Goal: Information Seeking & Learning: Learn about a topic

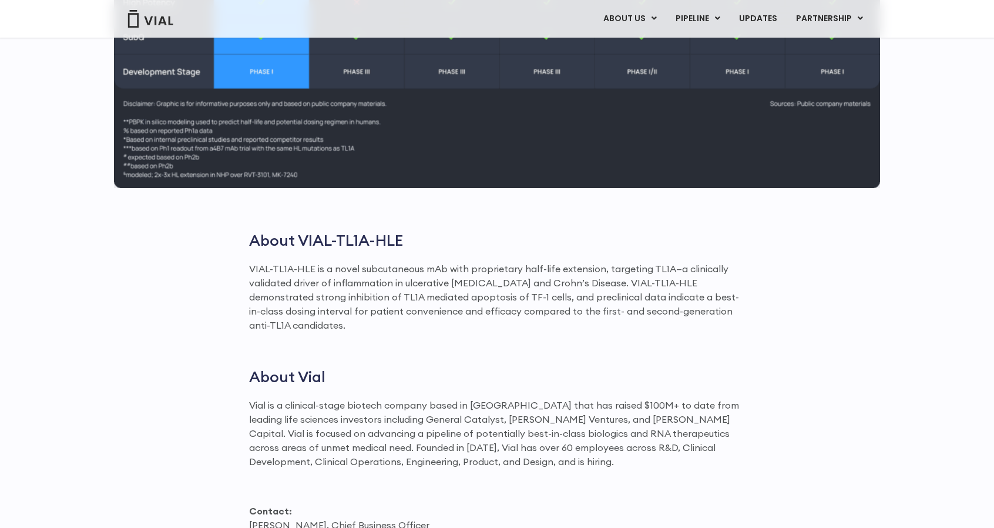
scroll to position [1549, 0]
drag, startPoint x: 645, startPoint y: 268, endPoint x: 581, endPoint y: 283, distance: 65.7
drag, startPoint x: 581, startPoint y: 283, endPoint x: 572, endPoint y: 284, distance: 9.4
click at [486, 284] on p "VIAL-TL1A-HLE is a novel subcutaneous mAb with proprietary half-life extension,…" at bounding box center [497, 296] width 496 height 70
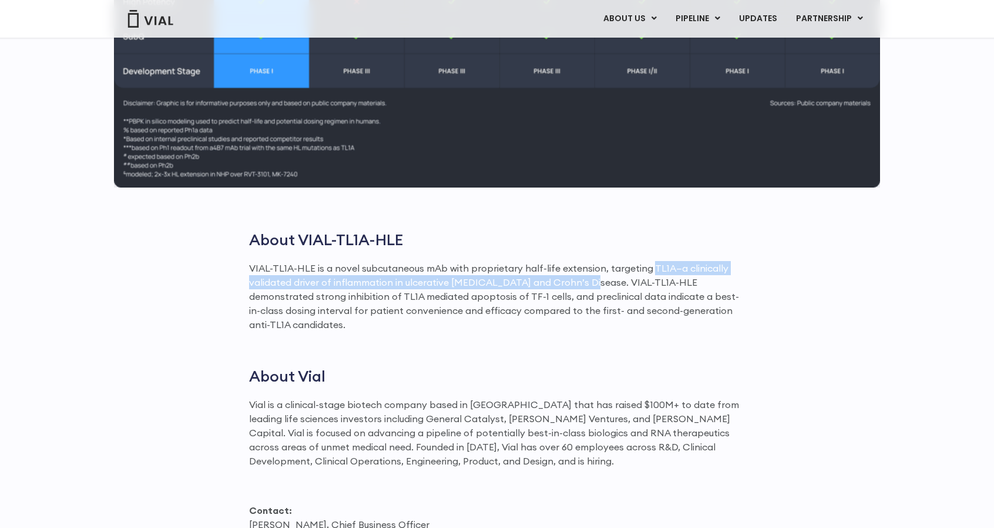
drag, startPoint x: 572, startPoint y: 284, endPoint x: 651, endPoint y: 264, distance: 81.8
click at [486, 264] on p "VIAL-TL1A-HLE is a novel subcutaneous mAb with proprietary half-life extension,…" at bounding box center [497, 296] width 496 height 70
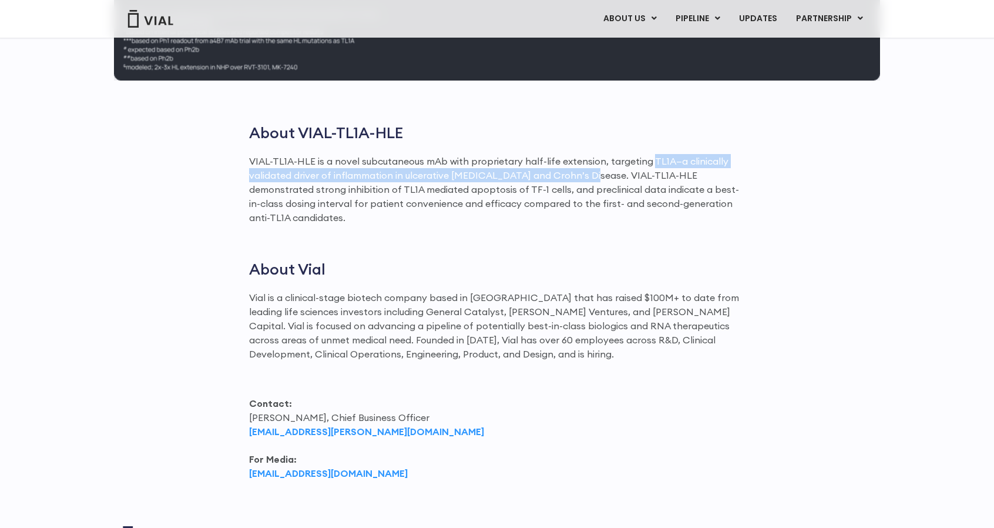
scroll to position [1653, 0]
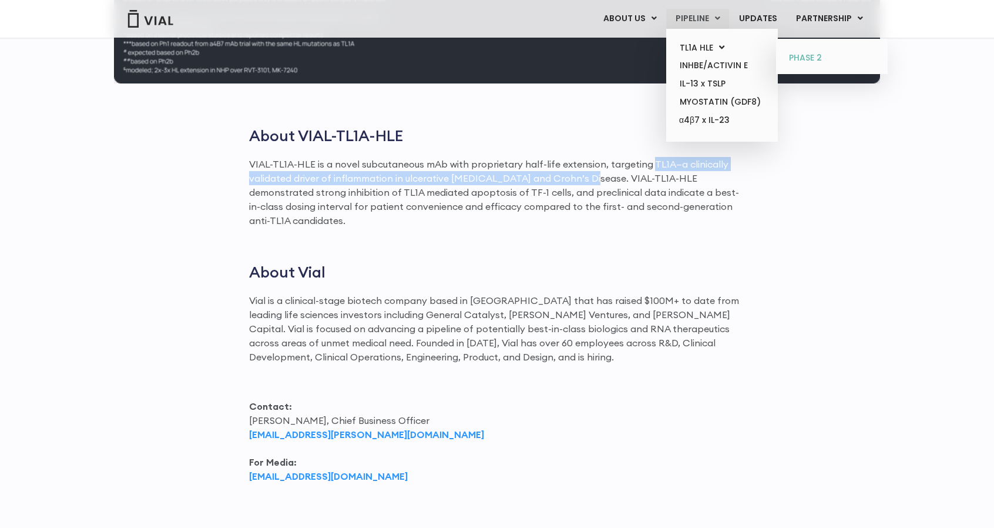
click at [486, 62] on link "PHASE 2" at bounding box center [831, 58] width 103 height 19
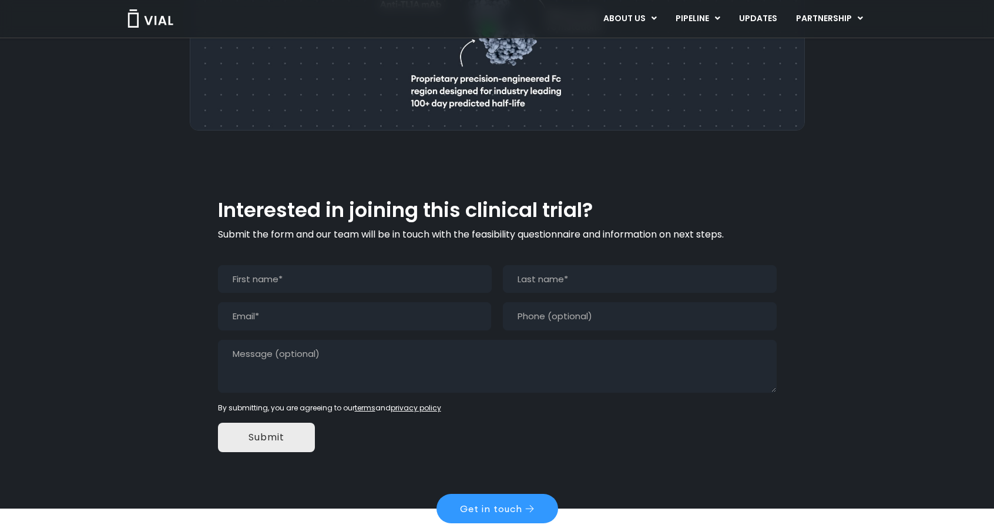
scroll to position [996, 0]
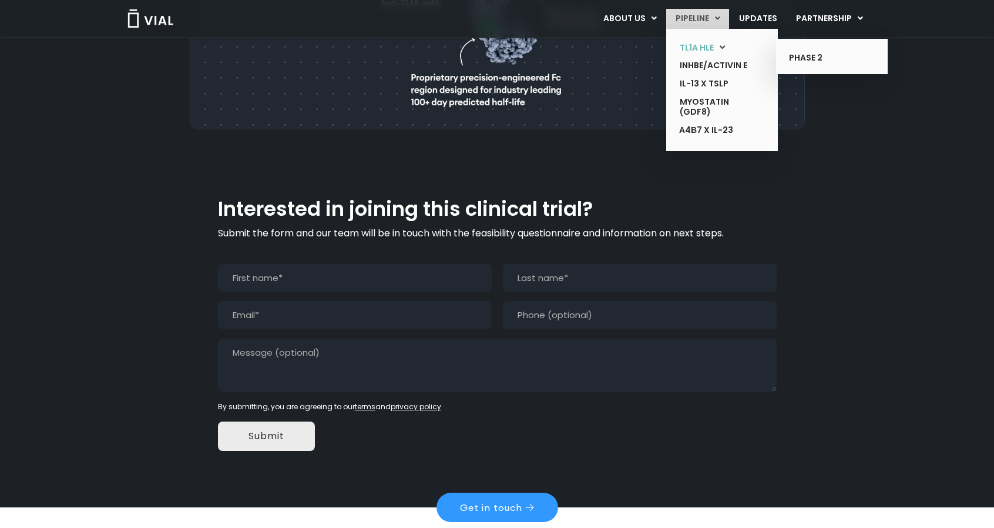
click at [705, 50] on link "TL1A HLE" at bounding box center [713, 48] width 86 height 18
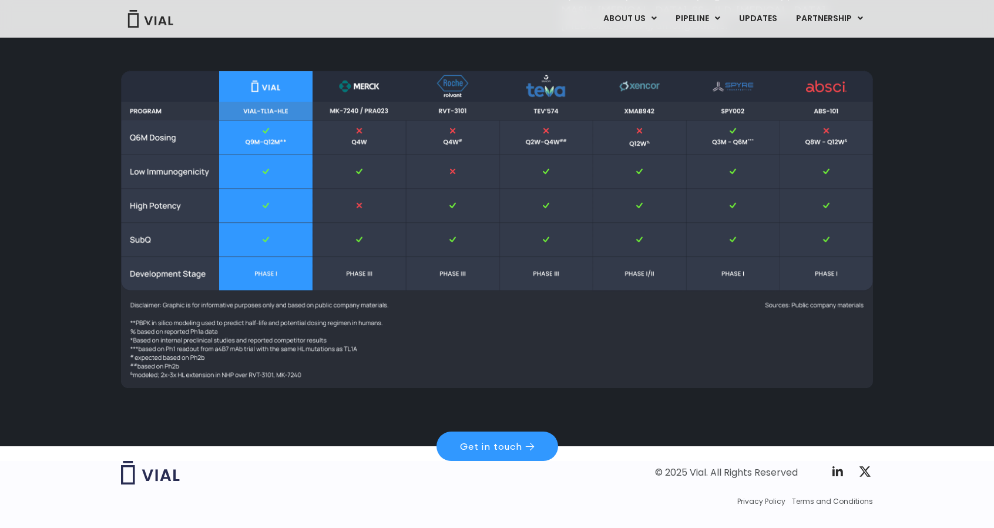
scroll to position [1624, 0]
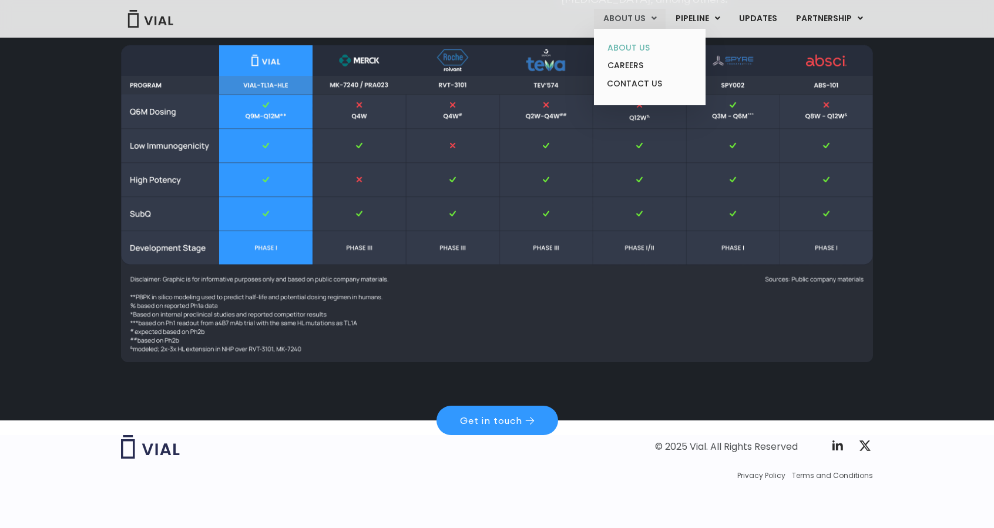
drag, startPoint x: 642, startPoint y: 52, endPoint x: 630, endPoint y: 43, distance: 14.7
click at [630, 43] on link "ABOUT US" at bounding box center [649, 48] width 103 height 18
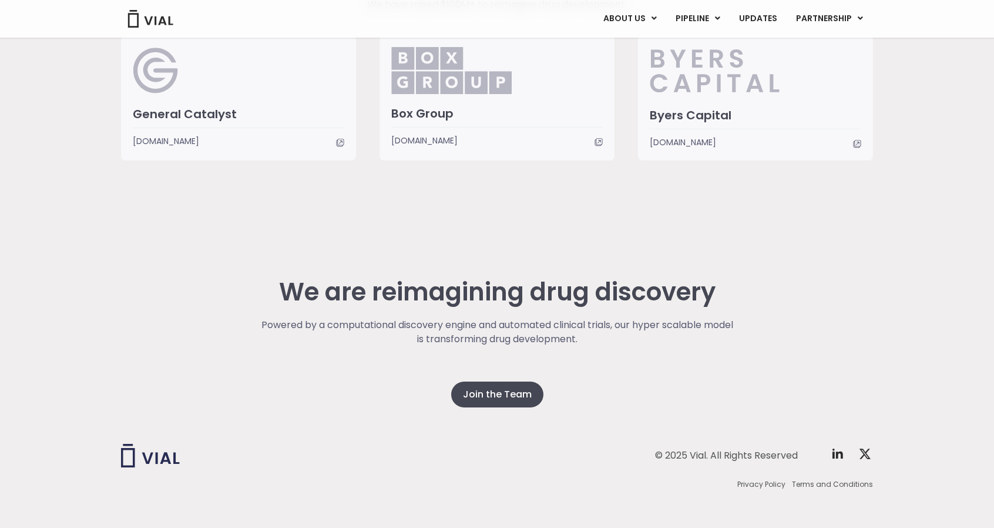
scroll to position [3016, 0]
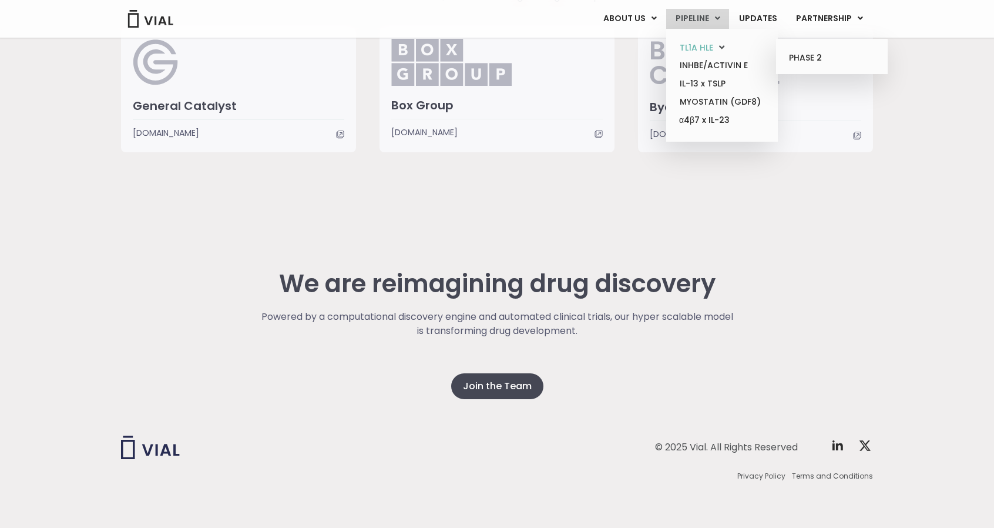
click at [708, 47] on link "TL1A HLE" at bounding box center [721, 48] width 103 height 18
